Goal: Task Accomplishment & Management: Use online tool/utility

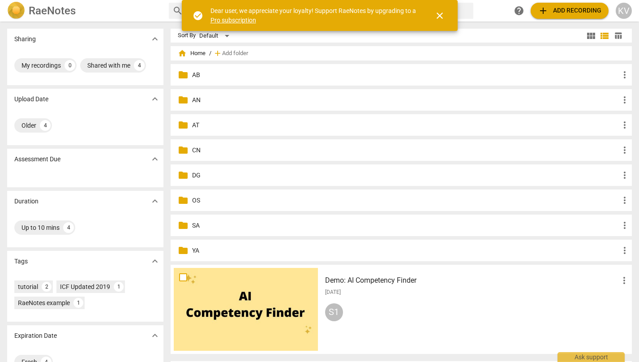
click at [195, 123] on p "AT" at bounding box center [405, 124] width 427 height 9
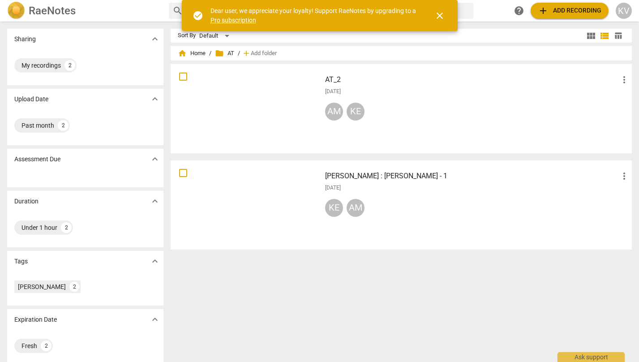
click at [561, 6] on span "add Add recording" at bounding box center [569, 10] width 64 height 11
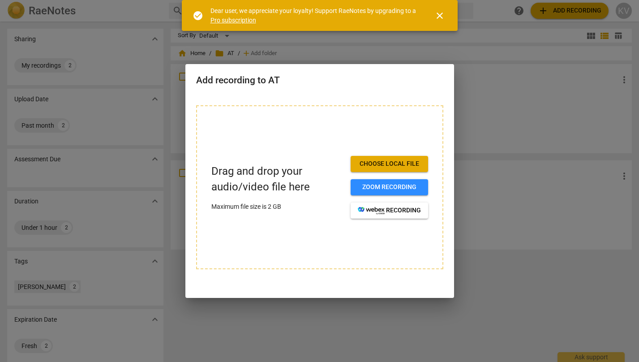
click at [378, 163] on span "Choose local file" at bounding box center [389, 163] width 63 height 9
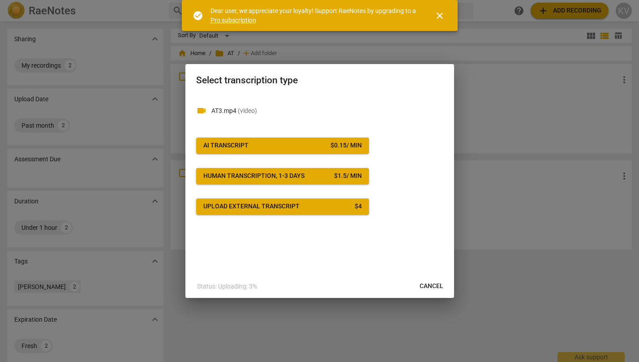
click at [308, 145] on span "AI Transcript $ 0.15 / min" at bounding box center [282, 145] width 158 height 9
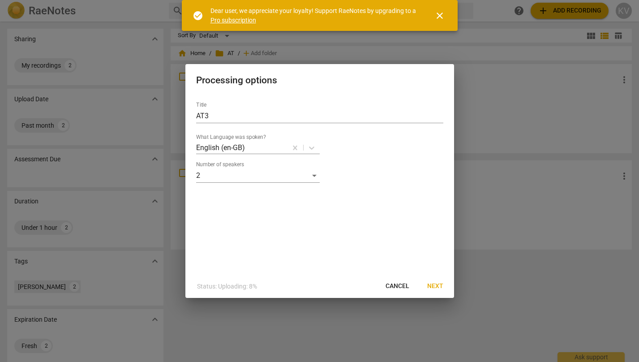
click at [436, 285] on span "Next" at bounding box center [435, 285] width 16 height 9
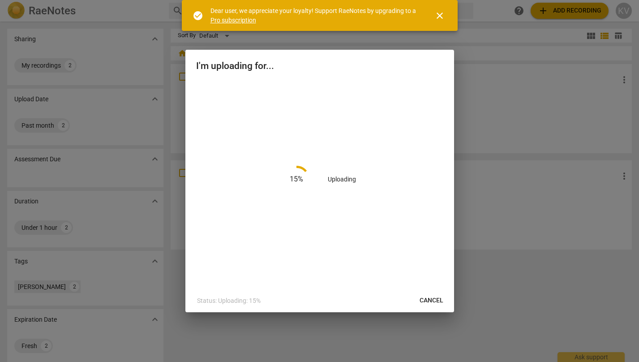
click at [439, 15] on span "close" at bounding box center [439, 15] width 11 height 11
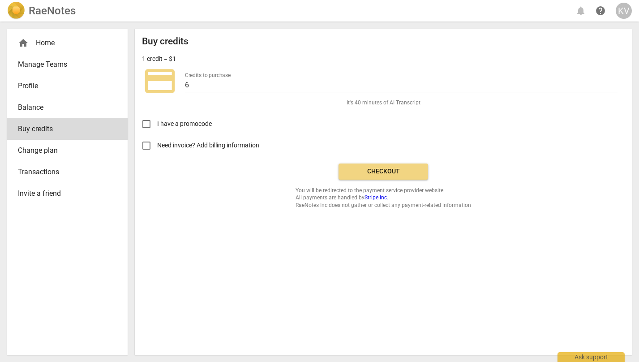
click at [398, 171] on span "Checkout" at bounding box center [382, 171] width 75 height 9
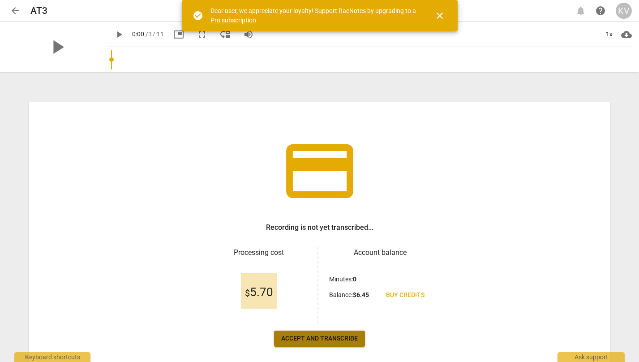
click at [308, 336] on span "Accept and transcribe" at bounding box center [319, 338] width 77 height 9
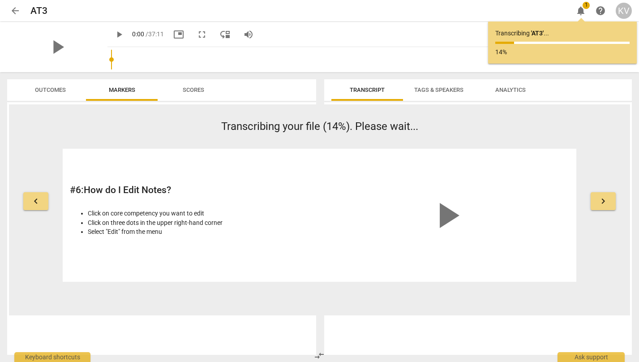
click at [433, 88] on span "Tags & Speakers" at bounding box center [438, 89] width 49 height 7
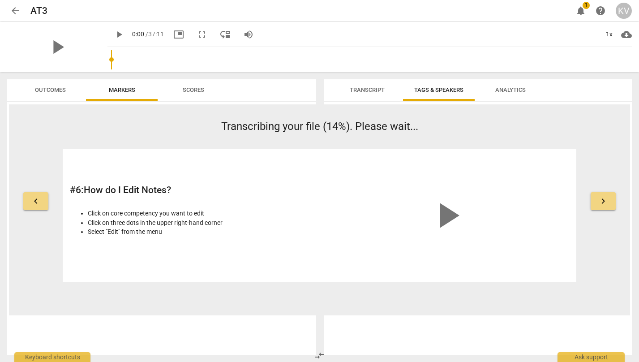
click at [192, 85] on span "Scores" at bounding box center [193, 90] width 43 height 12
click at [42, 89] on span "Outcomes" at bounding box center [50, 89] width 31 height 7
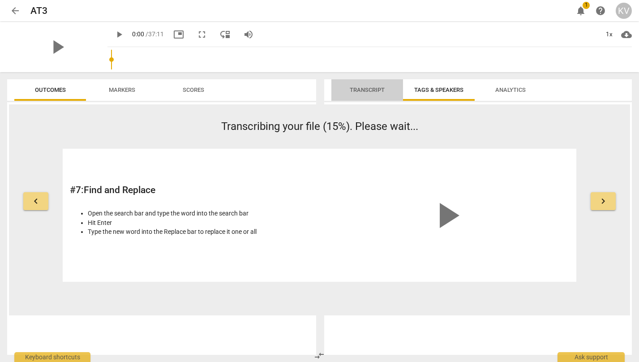
click at [360, 91] on span "Transcript" at bounding box center [366, 89] width 35 height 7
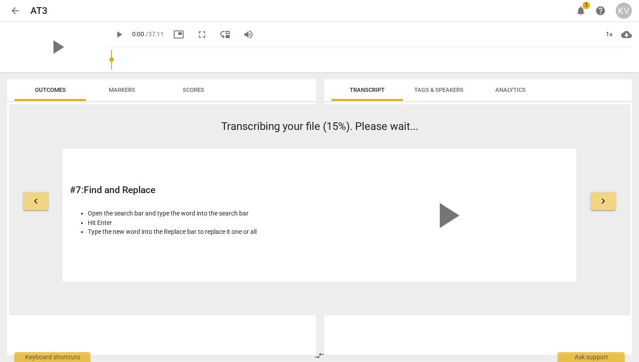
click at [438, 87] on span "Tags & Speakers" at bounding box center [438, 89] width 49 height 7
click at [125, 91] on span "Markers" at bounding box center [122, 89] width 26 height 7
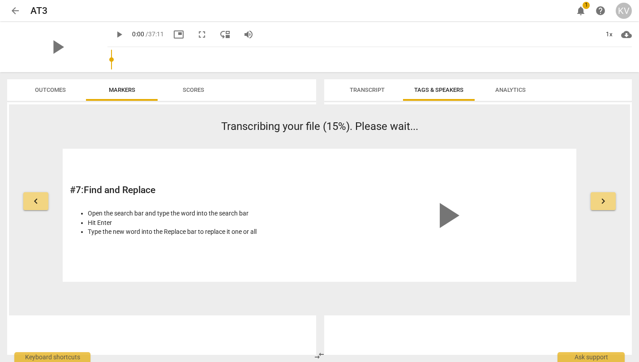
click at [14, 8] on span "arrow_back" at bounding box center [15, 10] width 11 height 11
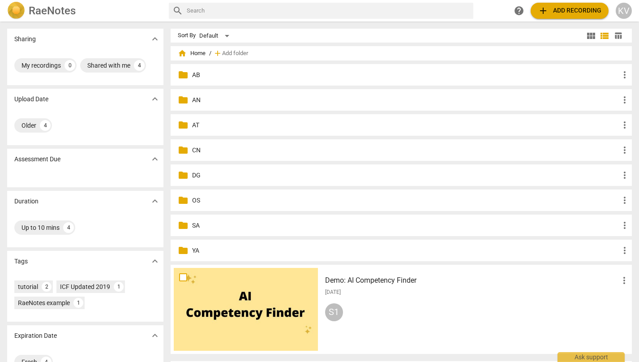
click at [194, 100] on p "AN" at bounding box center [405, 99] width 427 height 9
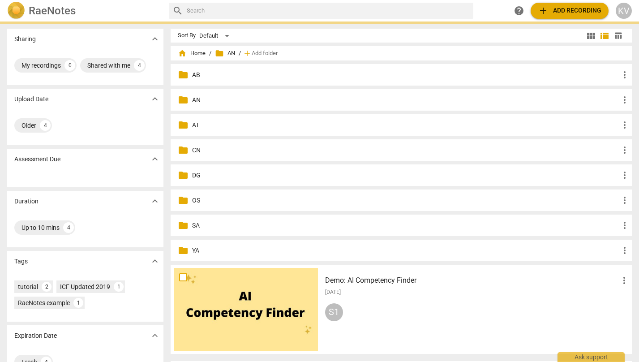
click at [194, 100] on p "AN" at bounding box center [405, 99] width 427 height 9
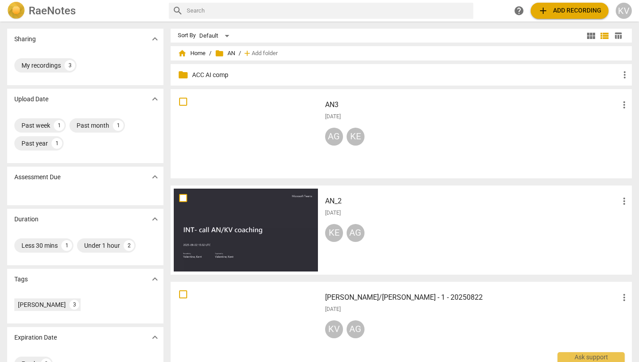
click at [238, 125] on div at bounding box center [246, 133] width 144 height 83
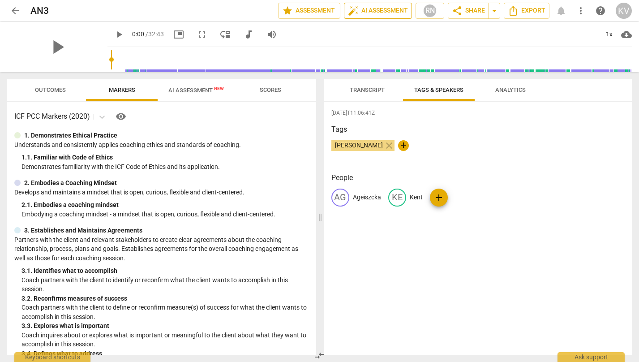
click at [391, 7] on span "auto_fix_high AI Assessment" at bounding box center [378, 10] width 60 height 11
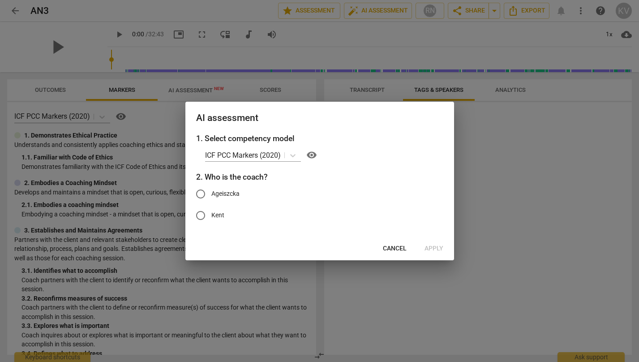
click at [396, 247] on span "Cancel" at bounding box center [395, 248] width 24 height 9
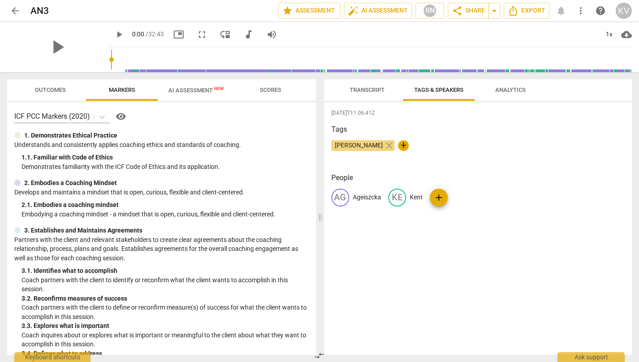
click at [3, 8] on header "arrow_back AN3 edit star Assessment auto_fix_high AI Assessment RN share Share …" at bounding box center [319, 10] width 639 height 21
click at [12, 9] on span "arrow_back" at bounding box center [15, 10] width 11 height 11
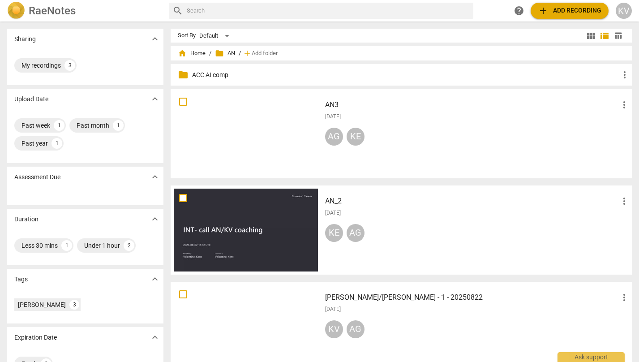
click at [227, 54] on span "folder AN" at bounding box center [225, 53] width 20 height 9
click at [213, 54] on div "home Home / folder AN / add Add folder" at bounding box center [401, 53] width 447 height 14
click at [226, 52] on span "folder AN" at bounding box center [225, 53] width 20 height 9
click at [193, 52] on span "home Home" at bounding box center [192, 53] width 28 height 9
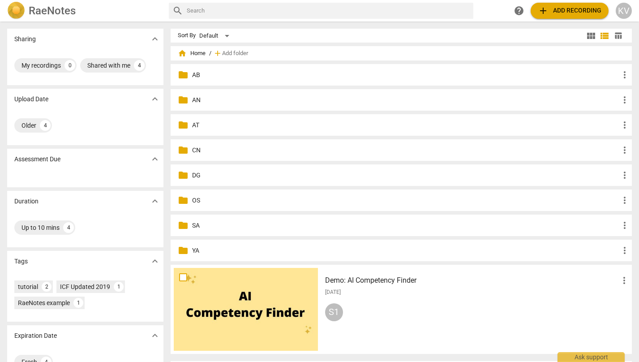
click at [187, 126] on span "folder" at bounding box center [183, 124] width 11 height 11
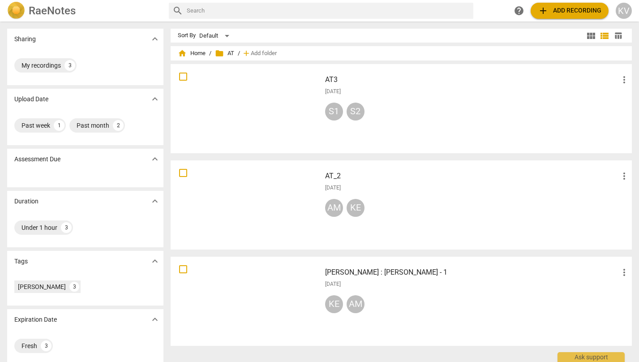
click at [284, 89] on div at bounding box center [246, 108] width 144 height 83
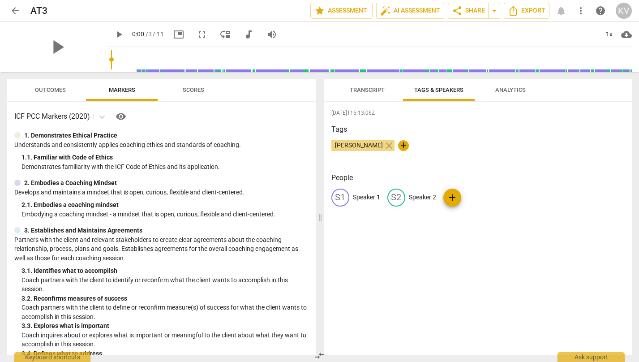
click at [379, 93] on span "Transcript" at bounding box center [366, 89] width 35 height 7
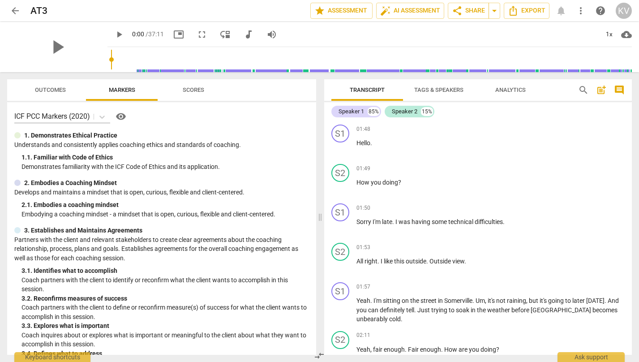
click at [426, 92] on span "Tags & Speakers" at bounding box center [438, 89] width 49 height 7
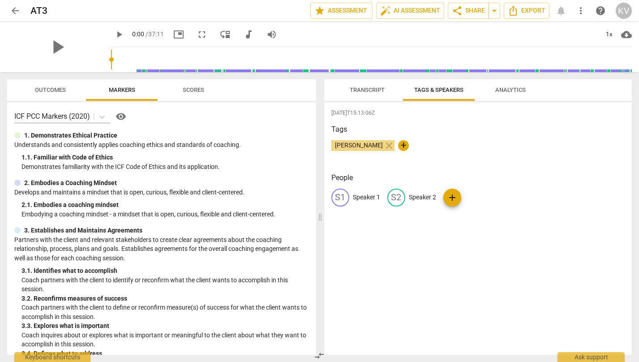
click at [358, 194] on p "Speaker 1" at bounding box center [366, 196] width 27 height 9
type input "AT"
click at [473, 195] on p "Speaker 2" at bounding box center [480, 196] width 27 height 9
type input "Kent"
click at [508, 283] on div "[DATE]T15:13:06Z Tags [PERSON_NAME] close + People AT AT edit Kent delete add" at bounding box center [478, 228] width 308 height 252
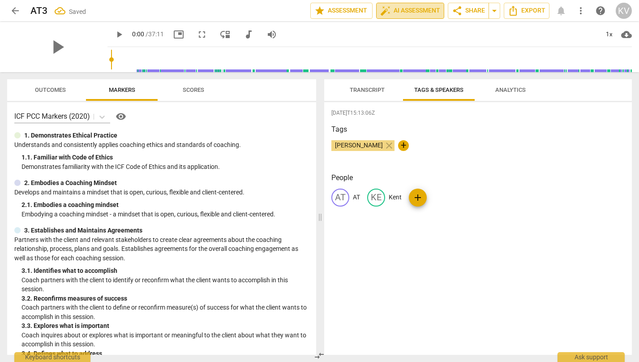
click at [416, 4] on button "auto_fix_high AI Assessment" at bounding box center [410, 11] width 68 height 16
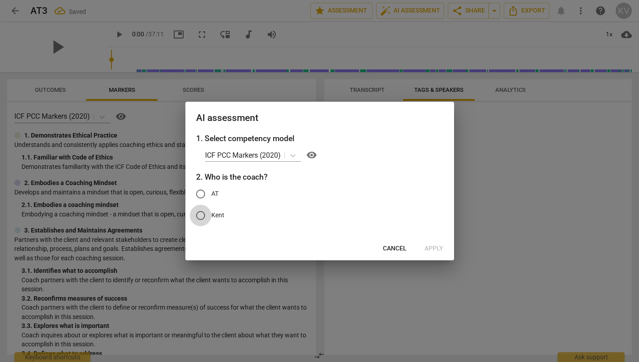
click at [204, 213] on input "Kent" at bounding box center [200, 214] width 21 height 21
radio input "true"
click at [434, 249] on span "Apply" at bounding box center [433, 248] width 19 height 9
